Goal: Transaction & Acquisition: Book appointment/travel/reservation

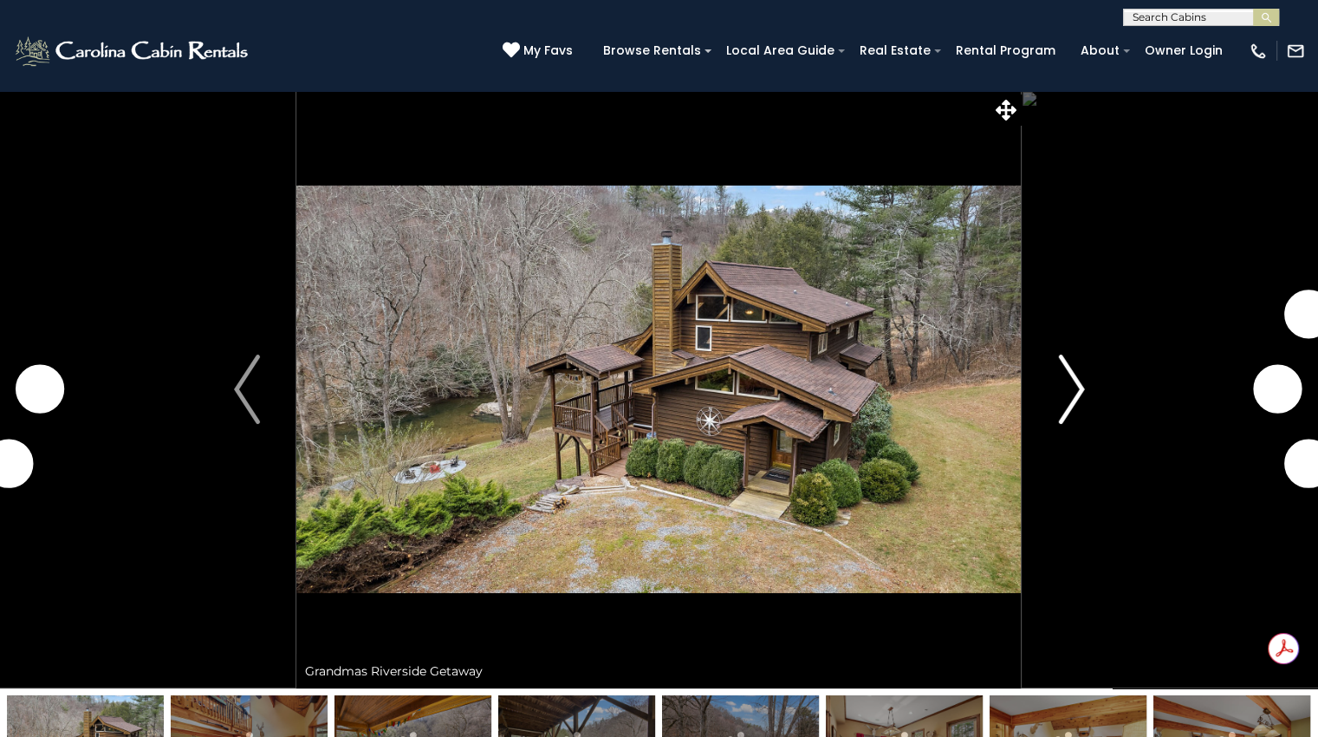
click at [1077, 396] on img "Next" at bounding box center [1071, 389] width 26 height 69
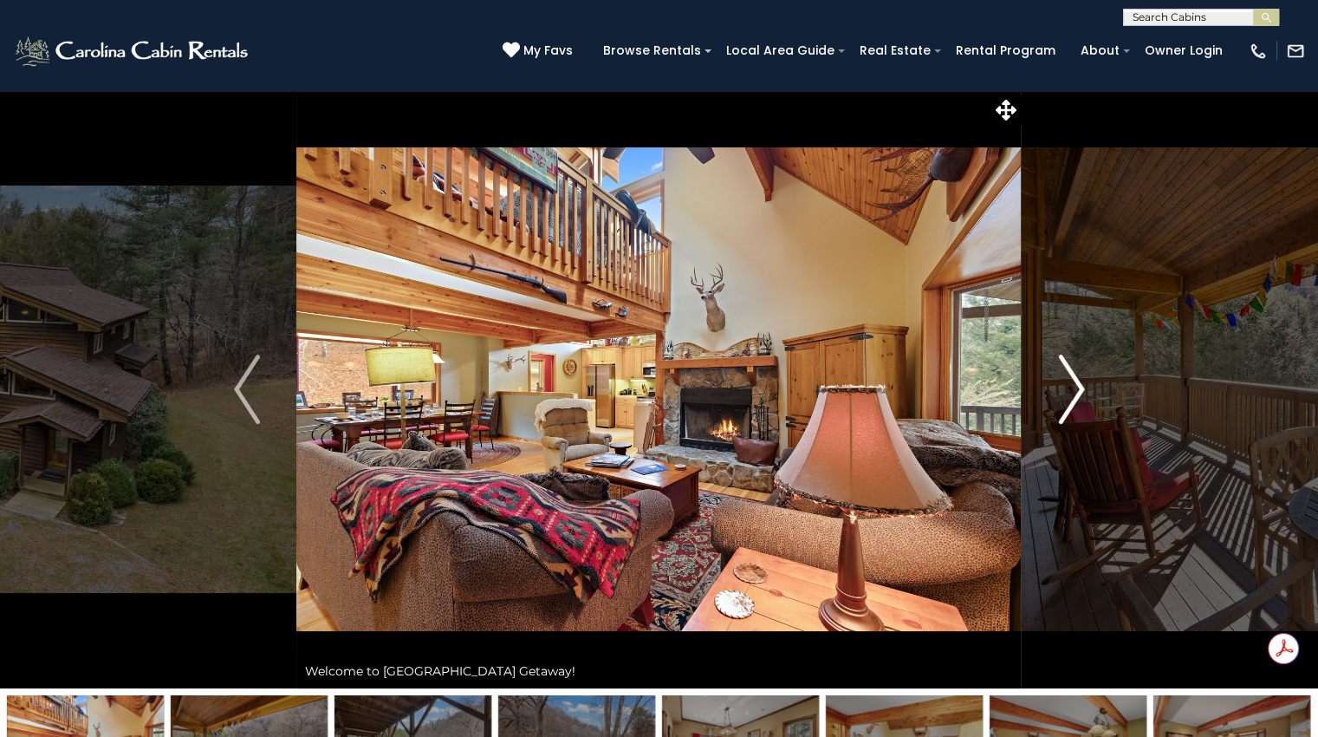
click at [1077, 396] on img "Next" at bounding box center [1071, 389] width 26 height 69
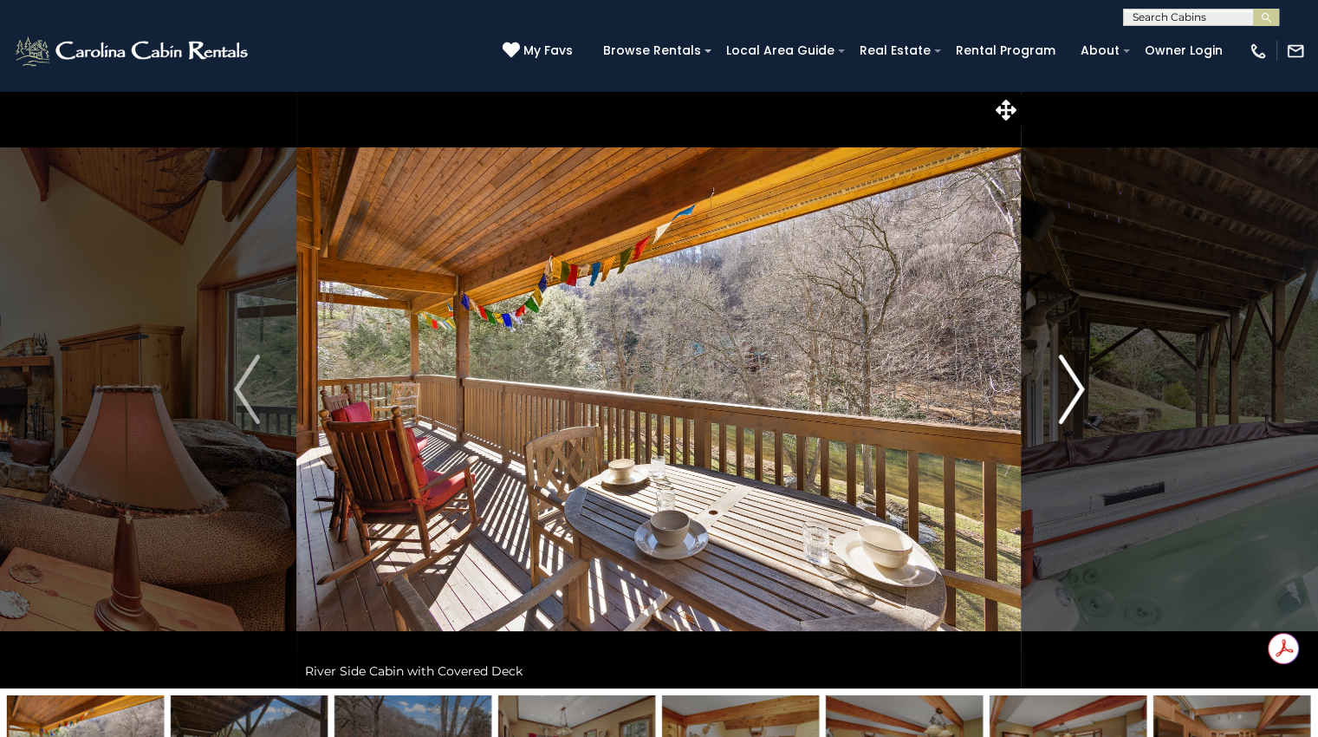
click at [1077, 396] on img "Next" at bounding box center [1071, 389] width 26 height 69
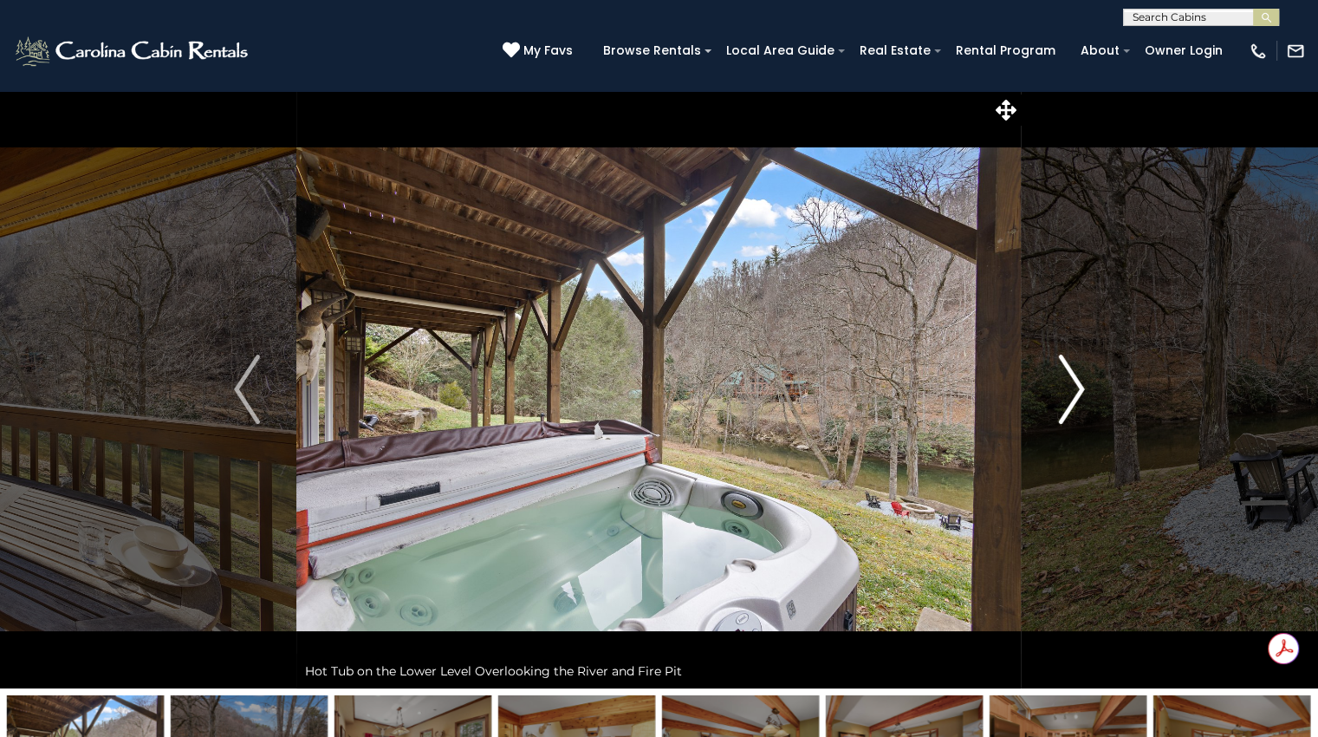
click at [1077, 396] on img "Next" at bounding box center [1071, 389] width 26 height 69
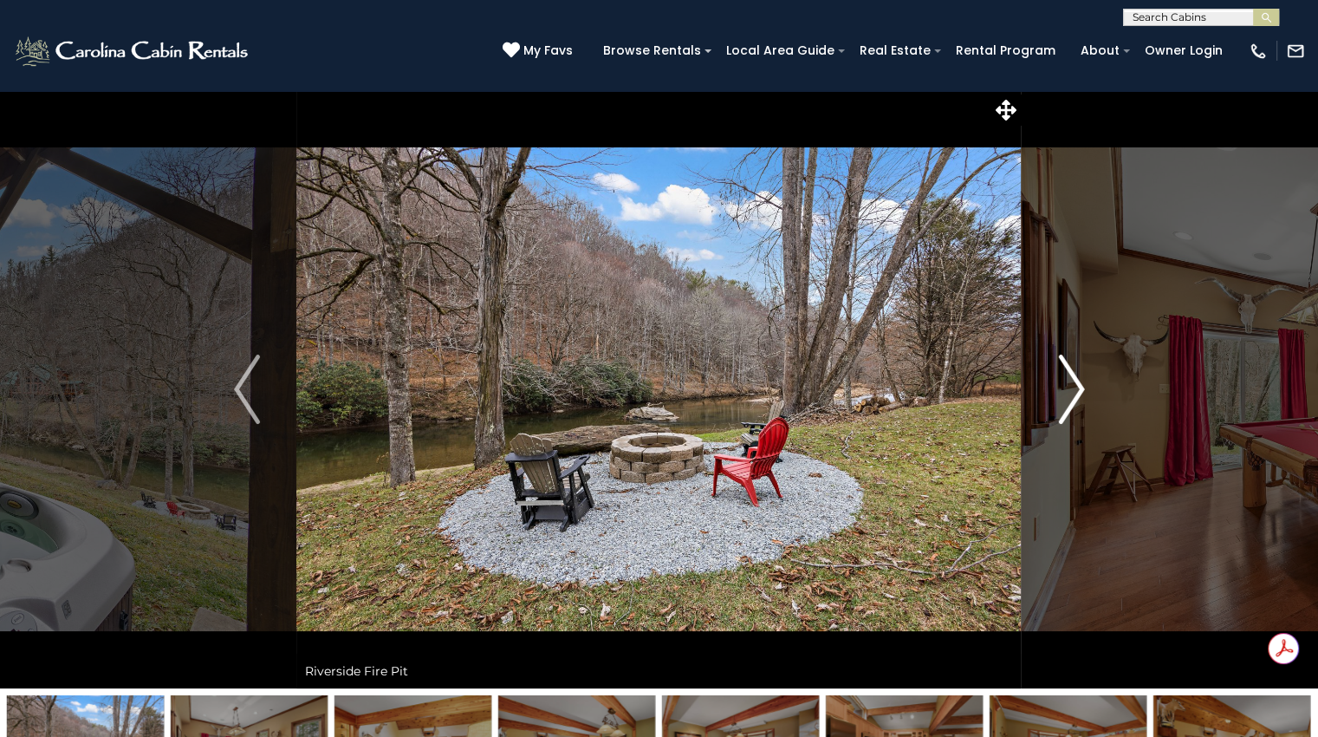
click at [1077, 396] on img "Next" at bounding box center [1071, 389] width 26 height 69
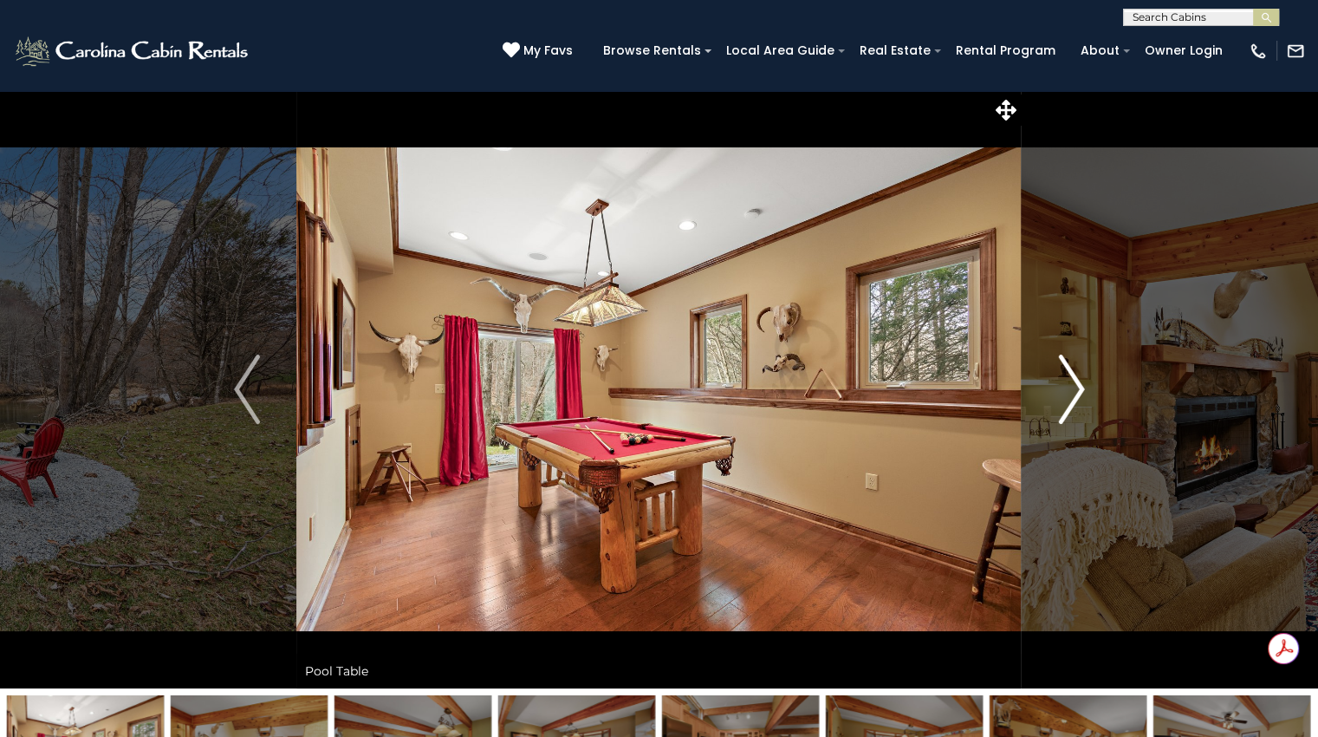
click at [1077, 396] on img "Next" at bounding box center [1071, 389] width 26 height 69
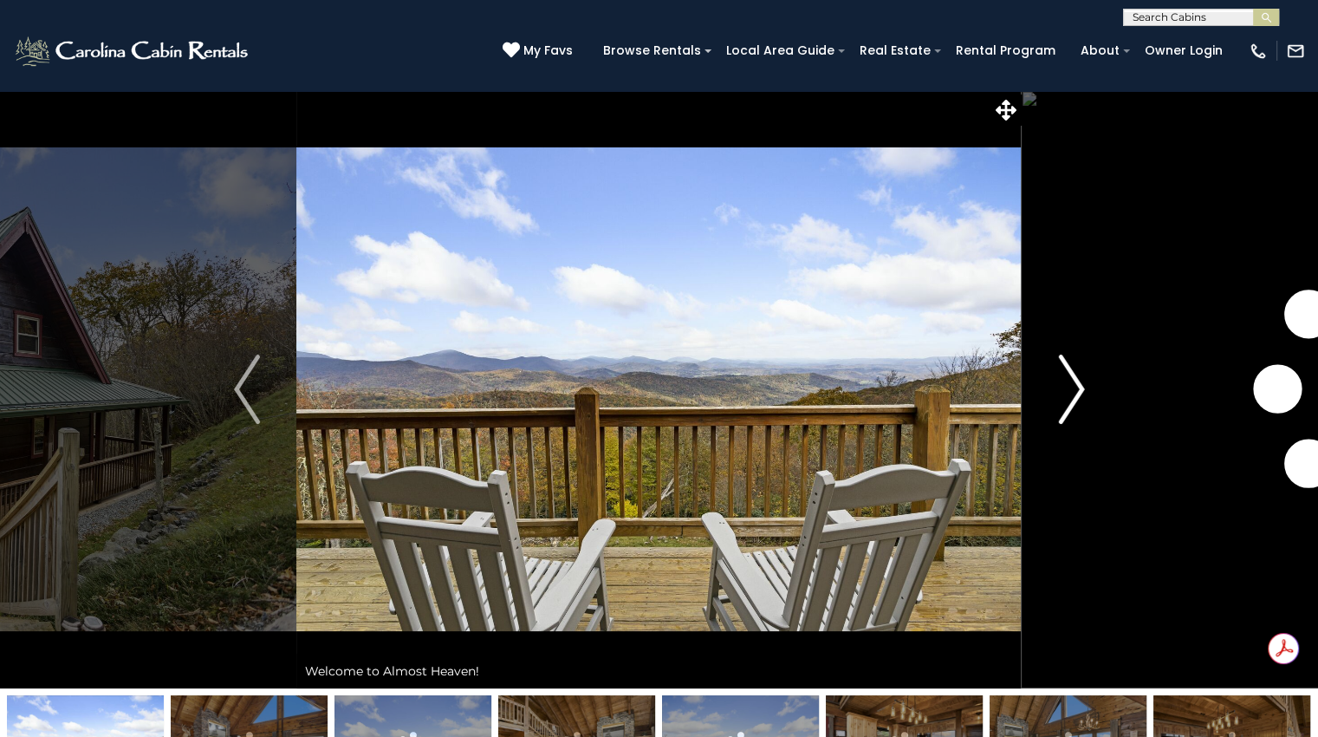
click at [1071, 397] on img "Next" at bounding box center [1071, 389] width 26 height 69
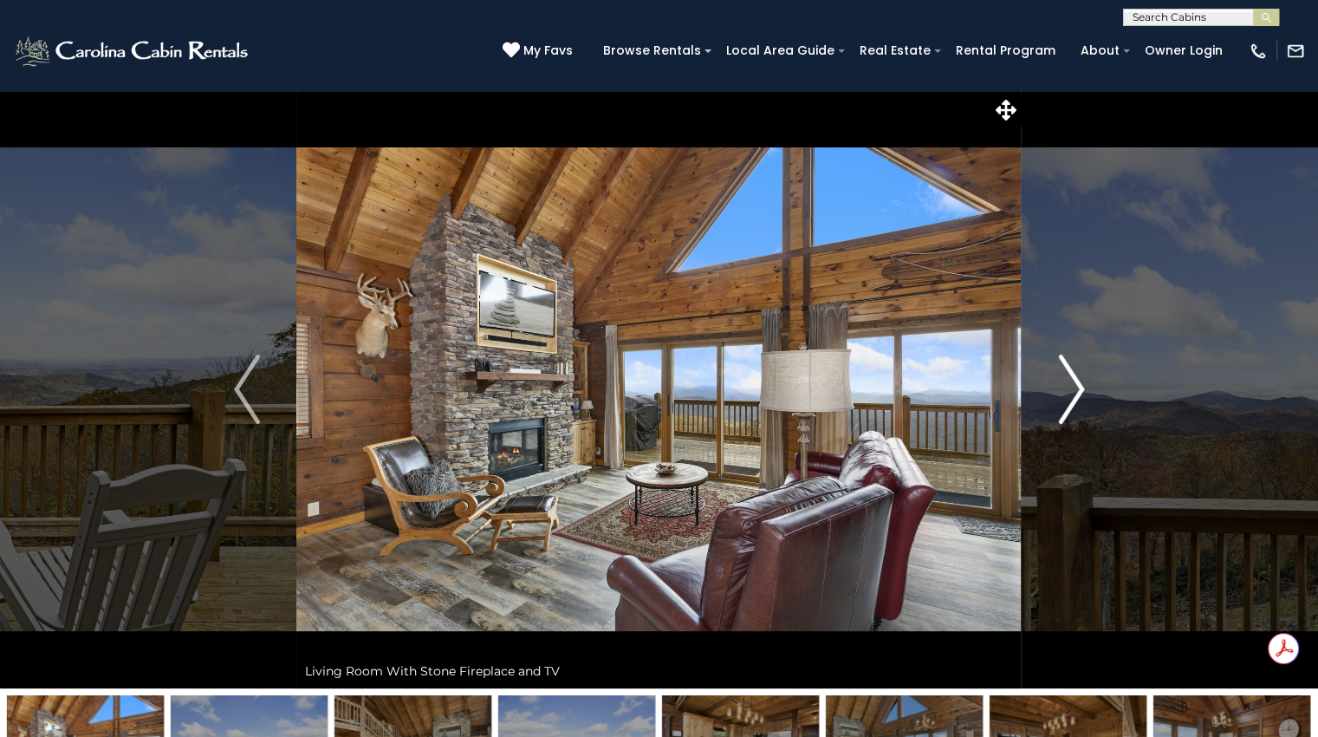
click at [1071, 397] on img "Next" at bounding box center [1071, 389] width 26 height 69
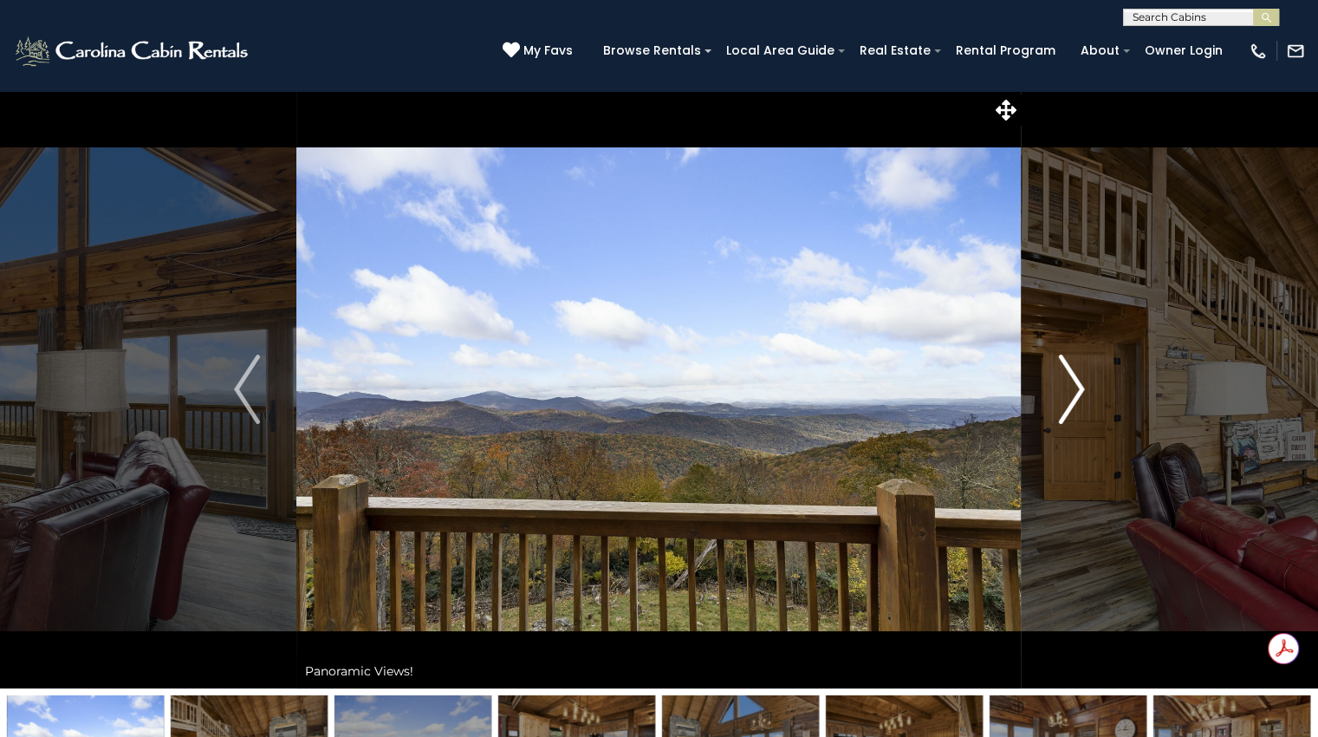
click at [1071, 397] on img "Next" at bounding box center [1071, 389] width 26 height 69
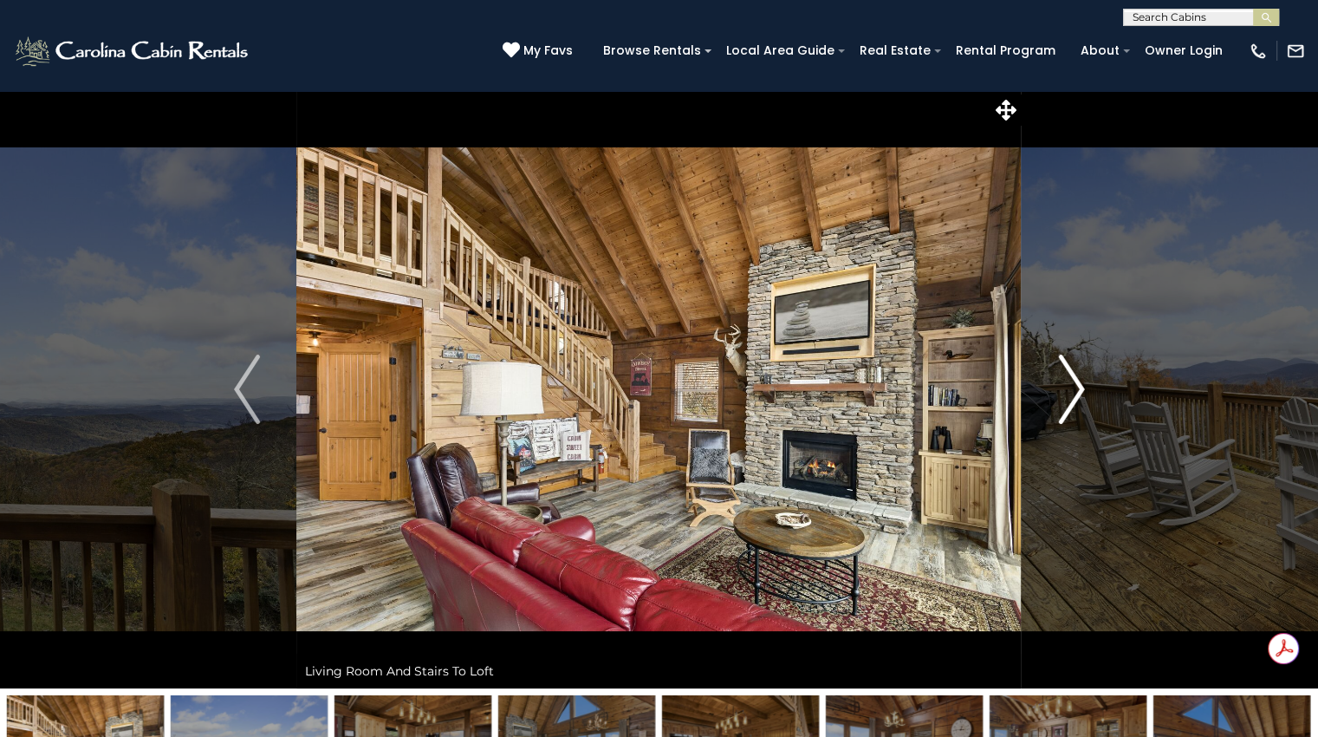
click at [1071, 397] on img "Next" at bounding box center [1071, 389] width 26 height 69
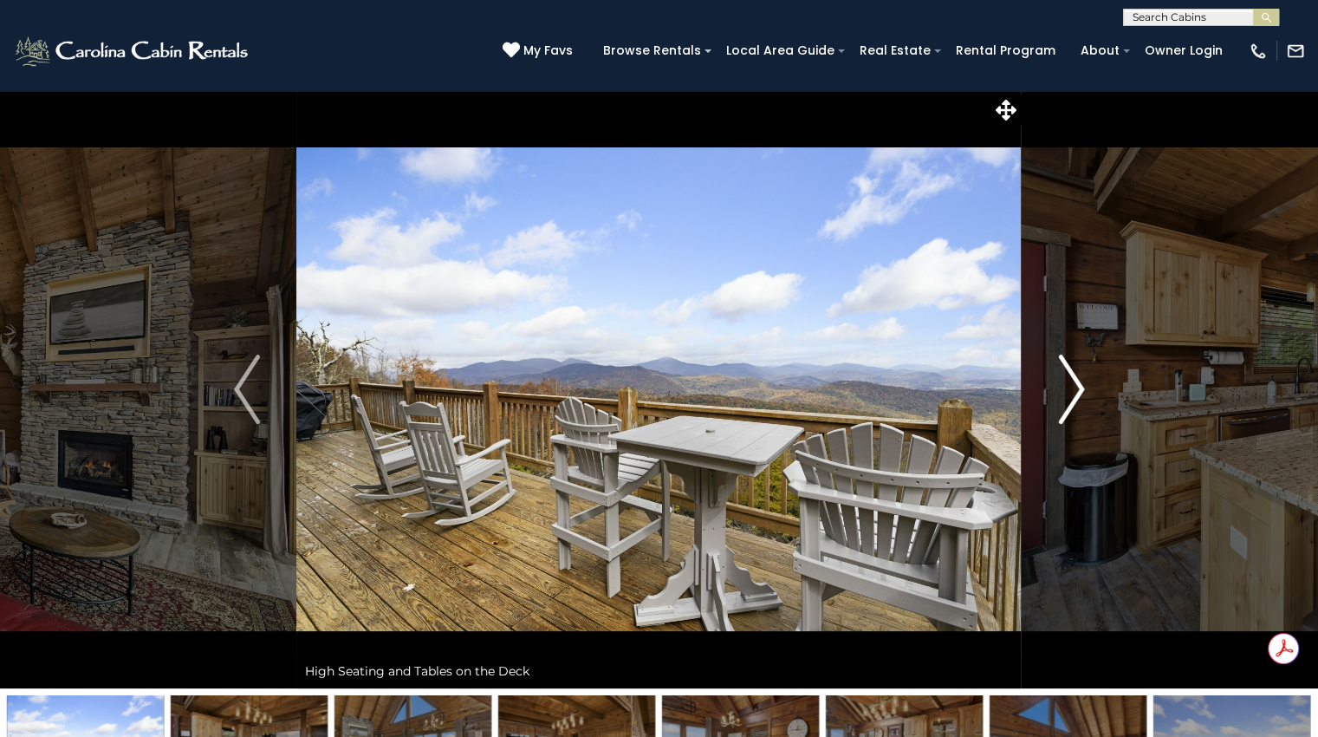
click at [1071, 397] on img "Next" at bounding box center [1071, 389] width 26 height 69
